Goal: Task Accomplishment & Management: Manage account settings

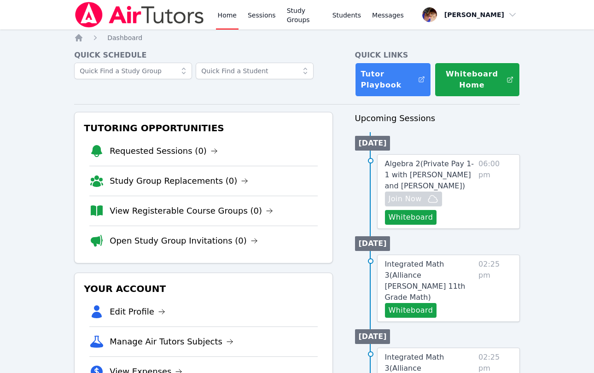
scroll to position [1, 0]
click at [420, 163] on span "Algebra 2 ( Private Pay 1-1 with [PERSON_NAME] and [PERSON_NAME] )" at bounding box center [429, 174] width 89 height 31
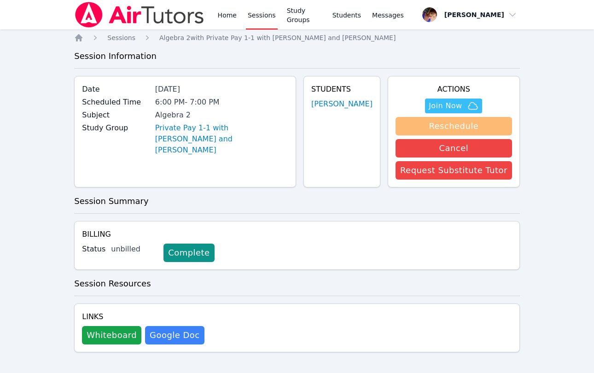
click at [431, 131] on button "Reschedule" at bounding box center [454, 126] width 117 height 18
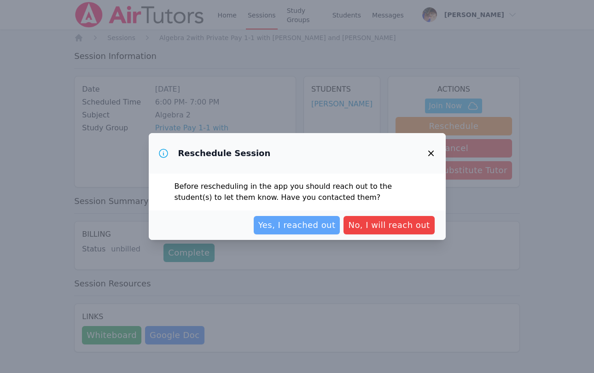
click at [315, 228] on span "Yes, I reached out" at bounding box center [296, 225] width 77 height 13
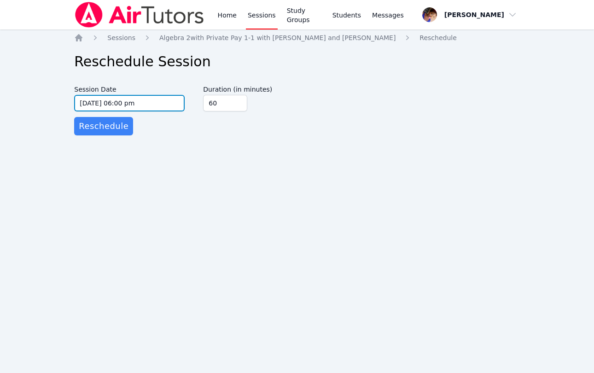
click at [116, 104] on input "09/23/2025 06:00 pm" at bounding box center [129, 103] width 111 height 17
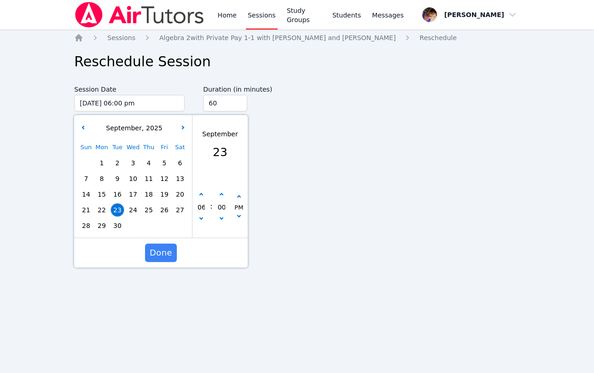
click at [118, 223] on span "30" at bounding box center [117, 225] width 13 height 13
type input "09/30/2025 06:00 pm"
click at [159, 254] on span "Done" at bounding box center [161, 252] width 23 height 13
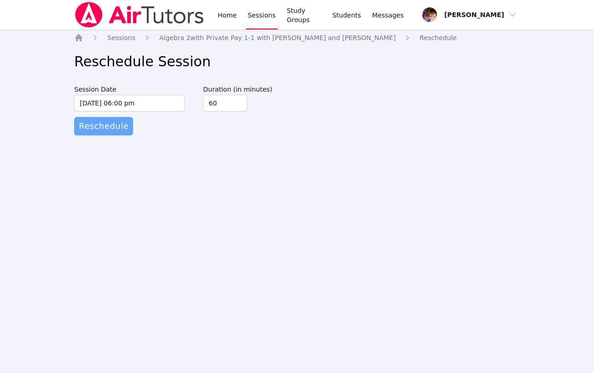
click at [88, 125] on span "Reschedule" at bounding box center [104, 126] width 50 height 13
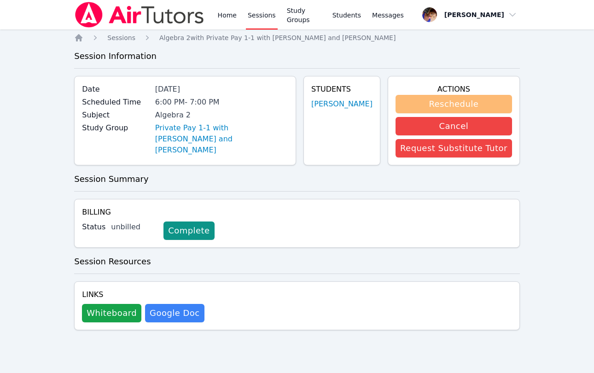
click at [438, 104] on button "Reschedule" at bounding box center [454, 104] width 117 height 18
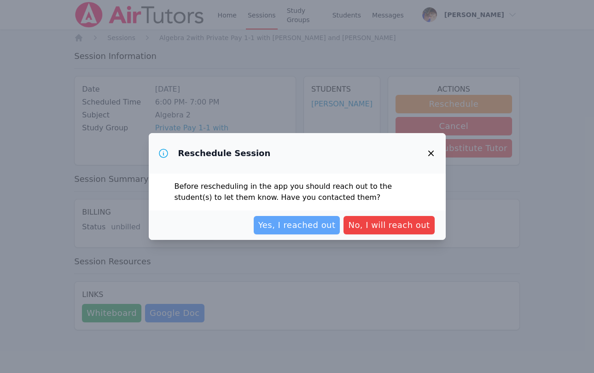
click at [300, 233] on button "Yes, I reached out" at bounding box center [297, 225] width 87 height 18
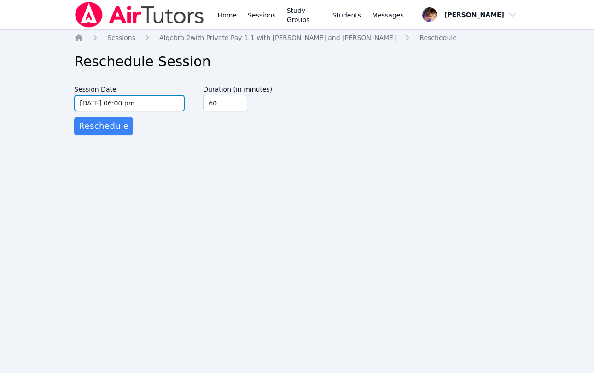
click at [97, 104] on input "09/30/2025 06:00 pm" at bounding box center [129, 103] width 111 height 17
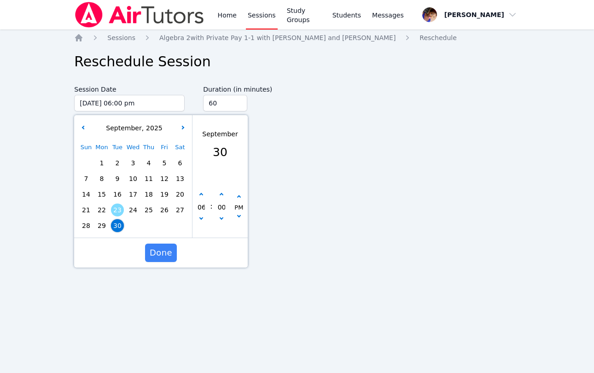
click at [114, 209] on span "23" at bounding box center [117, 210] width 13 height 13
type input "09/23/2025 06:00 pm"
click at [162, 255] on span "Done" at bounding box center [161, 252] width 23 height 13
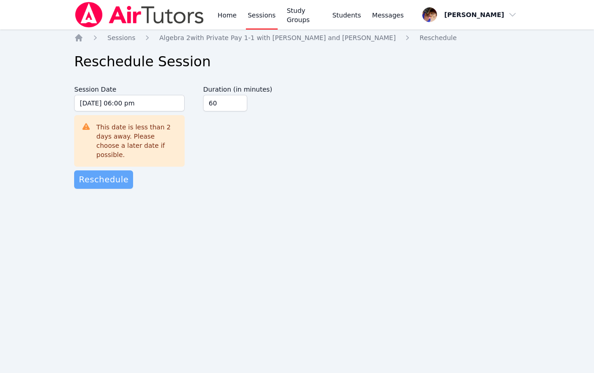
click at [104, 173] on span "Reschedule" at bounding box center [104, 179] width 50 height 13
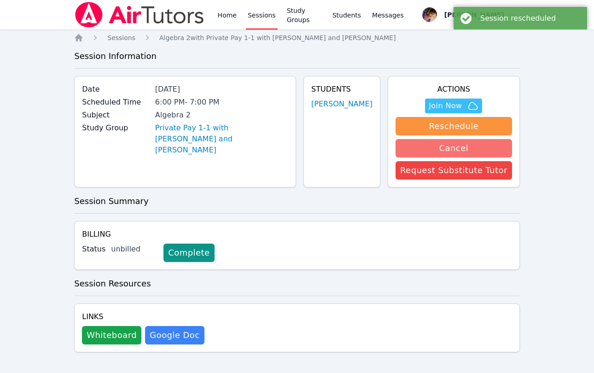
click at [429, 150] on button "Cancel" at bounding box center [454, 148] width 117 height 18
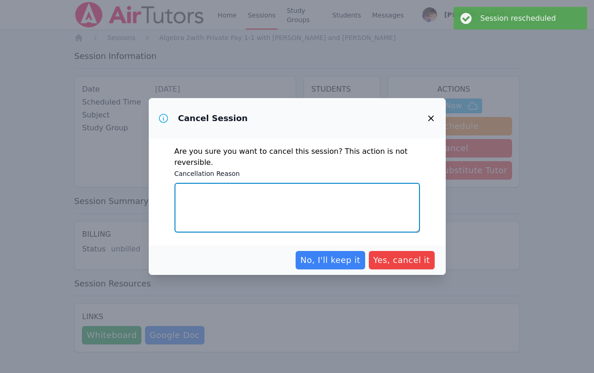
click at [249, 199] on textarea "Cancellation Reason" at bounding box center [297, 208] width 245 height 50
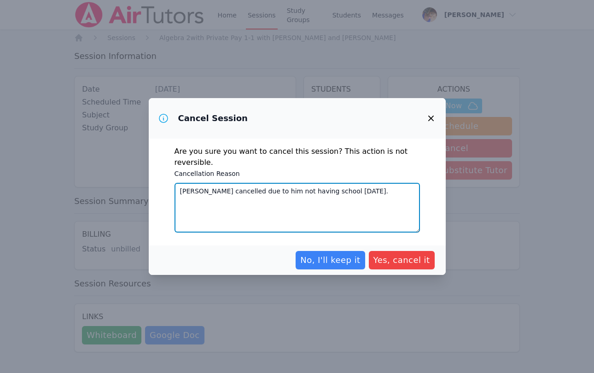
click at [204, 184] on textarea "Ethan cancelled due to him not having school today." at bounding box center [297, 208] width 245 height 50
type textarea "Ethan canceled due to him not having school today."
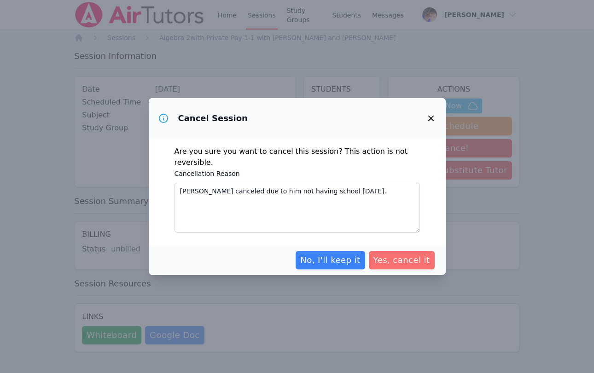
click at [395, 254] on span "Yes, cancel it" at bounding box center [402, 260] width 57 height 13
